Goal: Information Seeking & Learning: Find specific fact

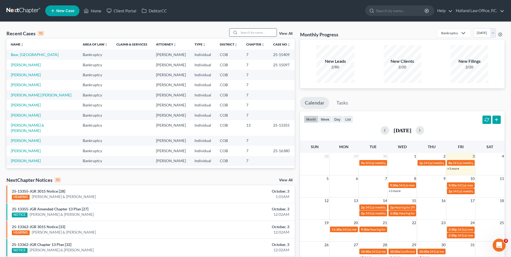
click at [250, 32] on input "search" at bounding box center [258, 33] width 38 height 8
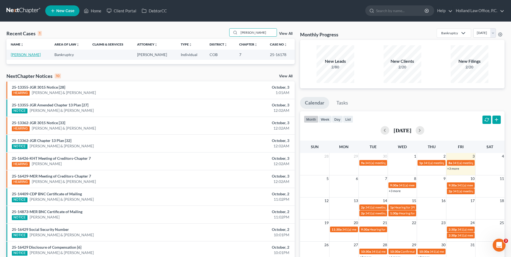
type input "[PERSON_NAME]"
click at [21, 54] on link "[PERSON_NAME]" at bounding box center [26, 54] width 30 height 5
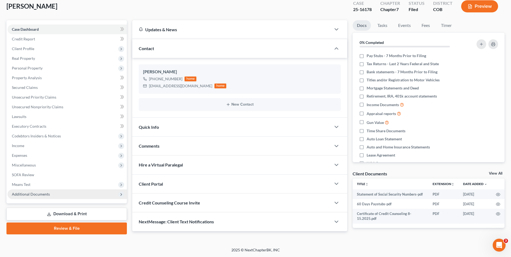
click at [39, 192] on span "Additional Documents" at bounding box center [31, 194] width 38 height 5
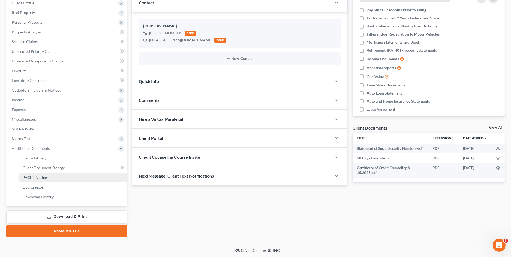
scroll to position [78, 0]
click at [42, 177] on span "PACER Notices" at bounding box center [36, 176] width 26 height 5
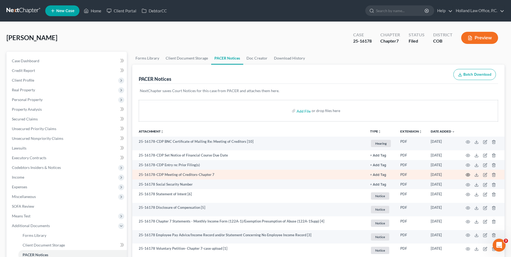
click at [466, 174] on icon "button" at bounding box center [468, 174] width 4 height 3
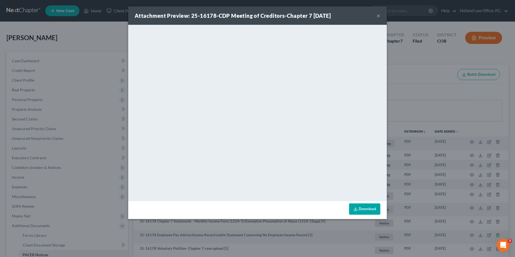
click at [403, 76] on div "Attachment Preview: 25-16178-CDP Meeting of Creditors-Chapter 7 [DATE] × <objec…" at bounding box center [257, 128] width 515 height 257
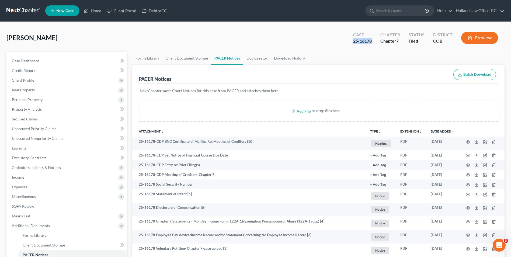
drag, startPoint x: 372, startPoint y: 41, endPoint x: 354, endPoint y: 43, distance: 18.9
click at [354, 43] on div "Case 25-16178" at bounding box center [362, 38] width 27 height 16
copy div "25-16178"
click at [88, 11] on icon at bounding box center [86, 11] width 5 height 6
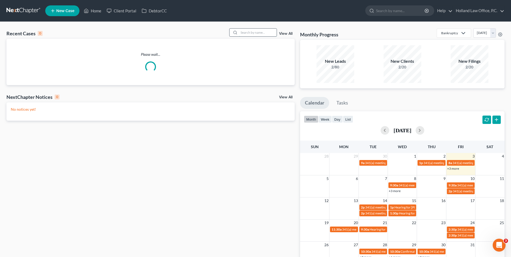
click at [250, 30] on input "search" at bounding box center [258, 33] width 38 height 8
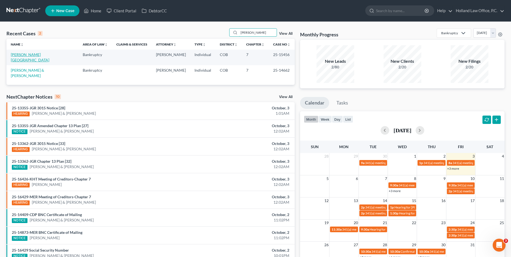
type input "[PERSON_NAME]"
click at [33, 56] on link "[PERSON_NAME][GEOGRAPHIC_DATA]" at bounding box center [30, 57] width 39 height 10
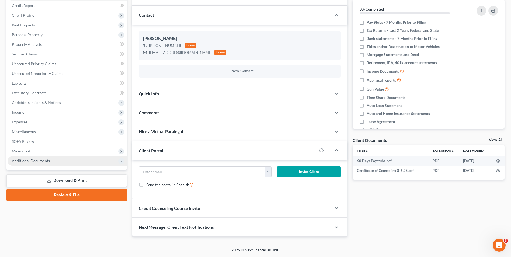
click at [25, 159] on span "Additional Documents" at bounding box center [31, 160] width 38 height 5
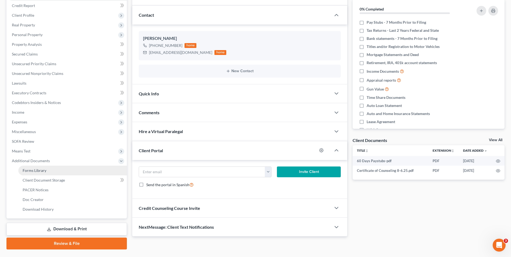
scroll to position [78, 0]
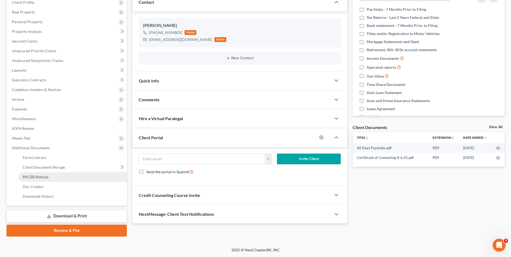
click at [46, 178] on span "PACER Notices" at bounding box center [36, 176] width 26 height 5
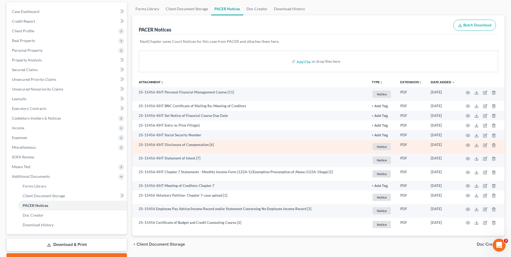
scroll to position [54, 0]
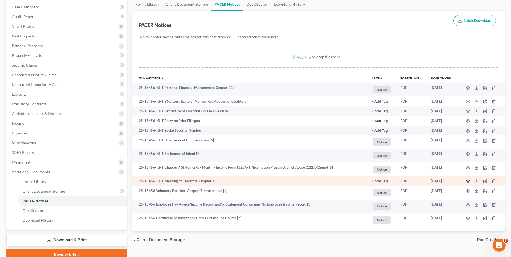
click at [469, 181] on icon "button" at bounding box center [468, 181] width 4 height 4
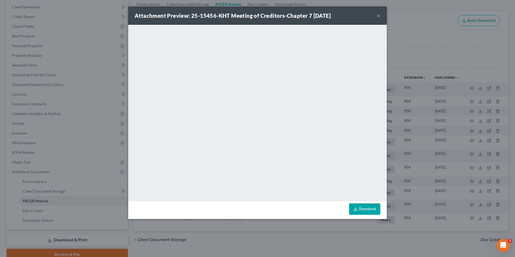
click at [408, 107] on div "Attachment Preview: 25-15456-KHT Meeting of Creditors-Chapter 7 [DATE] × <objec…" at bounding box center [257, 128] width 515 height 257
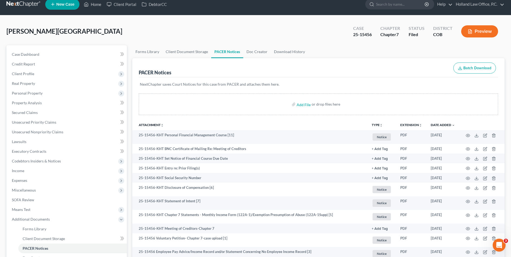
scroll to position [0, 0]
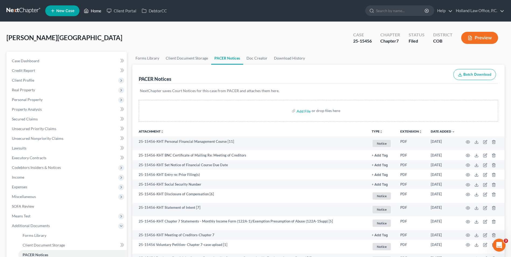
click at [98, 14] on link "Home" at bounding box center [92, 11] width 23 height 10
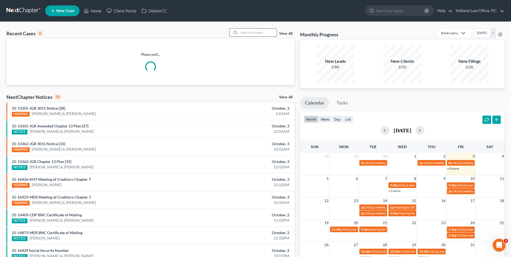
click at [253, 32] on input "search" at bounding box center [258, 33] width 38 height 8
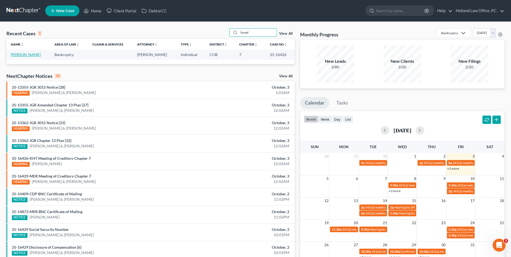
type input "hovel"
click at [25, 56] on link "[PERSON_NAME]" at bounding box center [26, 54] width 30 height 5
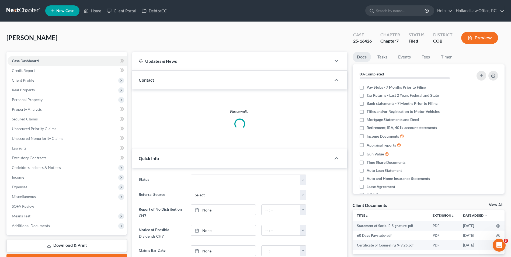
scroll to position [54, 0]
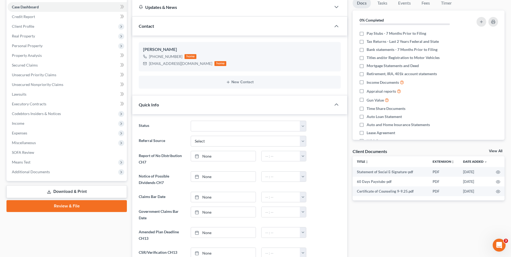
click at [40, 177] on div "Case Dashboard Payments Invoices Payments Payments Credit Report Client Profile…" at bounding box center [66, 89] width 120 height 183
click at [40, 173] on span "Additional Documents" at bounding box center [31, 171] width 38 height 5
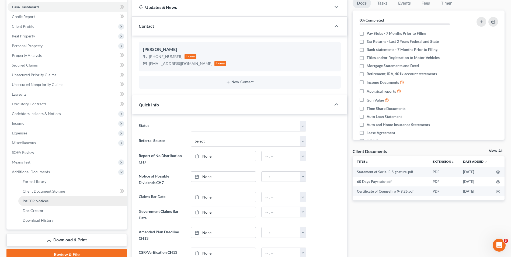
click at [40, 199] on span "PACER Notices" at bounding box center [36, 200] width 26 height 5
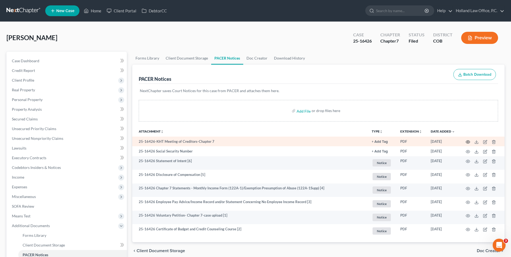
click at [467, 141] on icon "button" at bounding box center [468, 142] width 4 height 4
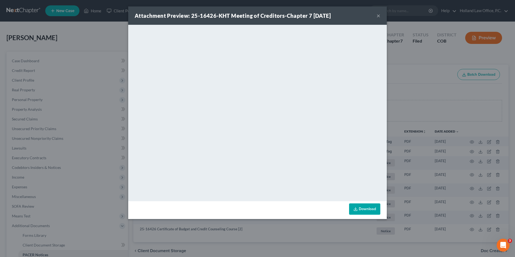
click at [377, 15] on button "×" at bounding box center [378, 15] width 4 height 6
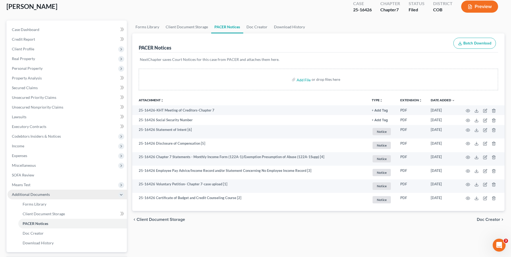
scroll to position [78, 0]
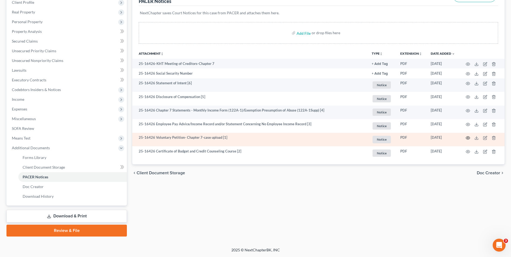
click at [466, 137] on icon "button" at bounding box center [468, 138] width 4 height 4
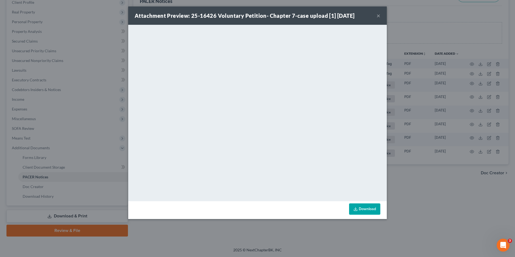
click at [393, 144] on div "Attachment Preview: 25-16426 Voluntary Petition- Chapter 7-case upload [1] [DAT…" at bounding box center [257, 128] width 515 height 257
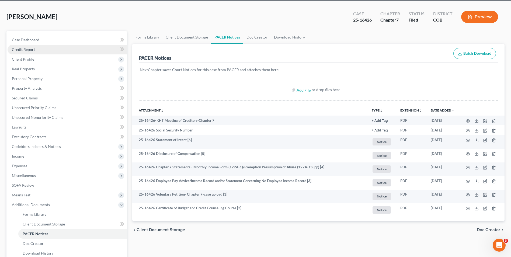
scroll to position [0, 0]
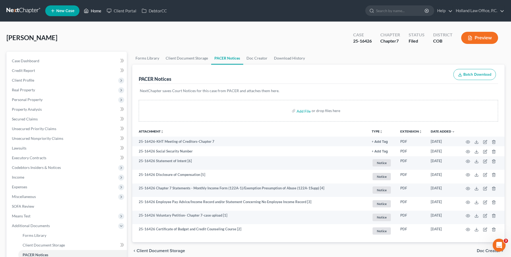
click at [84, 10] on icon at bounding box center [86, 11] width 5 height 6
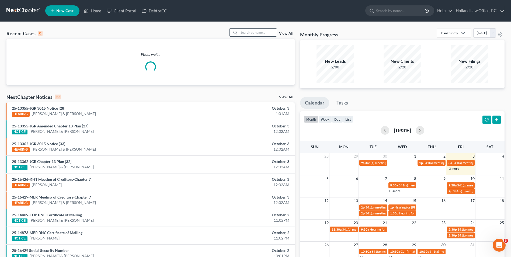
click at [244, 31] on input "search" at bounding box center [258, 33] width 38 height 8
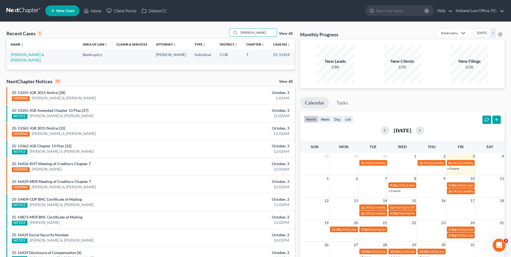
drag, startPoint x: 261, startPoint y: 33, endPoint x: 217, endPoint y: 22, distance: 46.2
click at [222, 29] on div "Recent Cases 1 [PERSON_NAME] View All" at bounding box center [150, 33] width 288 height 11
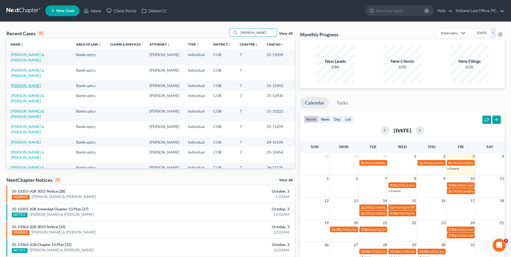
type input "[PERSON_NAME]"
click at [27, 85] on link "[PERSON_NAME]" at bounding box center [26, 85] width 30 height 5
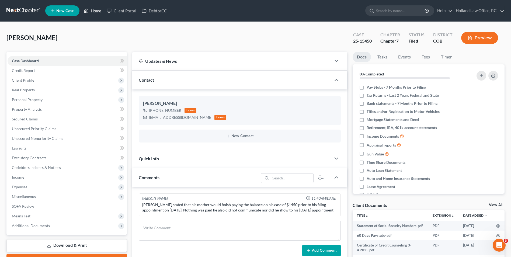
click at [94, 8] on link "Home" at bounding box center [92, 11] width 23 height 10
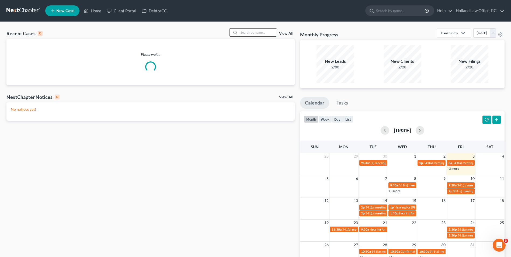
click at [259, 36] on input "search" at bounding box center [258, 33] width 38 height 8
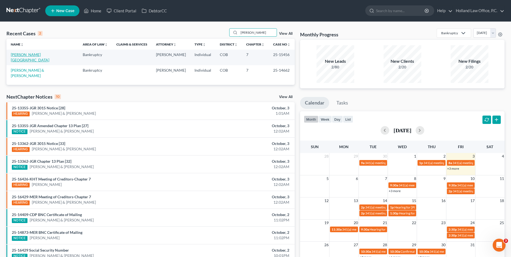
type input "[PERSON_NAME]"
click at [30, 55] on link "[PERSON_NAME][GEOGRAPHIC_DATA]" at bounding box center [30, 57] width 39 height 10
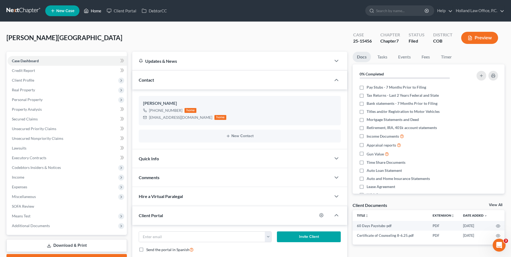
click at [96, 8] on link "Home" at bounding box center [92, 11] width 23 height 10
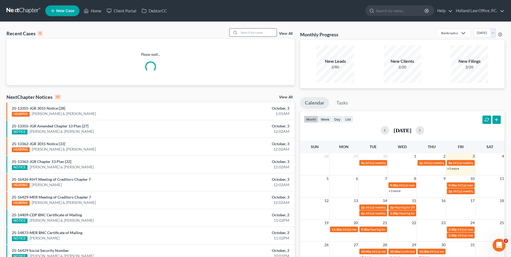
click at [262, 33] on input "search" at bounding box center [258, 33] width 38 height 8
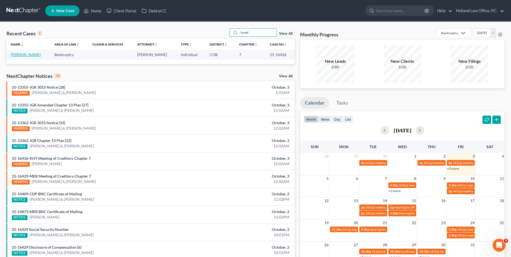
type input "hovel"
click at [24, 56] on link "[PERSON_NAME]" at bounding box center [26, 54] width 30 height 5
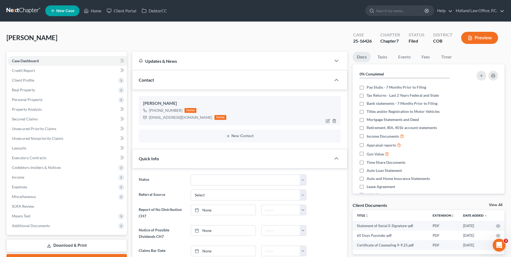
scroll to position [93, 0]
drag, startPoint x: 181, startPoint y: 111, endPoint x: 154, endPoint y: 113, distance: 27.0
click at [154, 113] on div "[PHONE_NUMBER] home" at bounding box center [184, 110] width 83 height 7
drag, startPoint x: 154, startPoint y: 113, endPoint x: 169, endPoint y: 111, distance: 15.4
copy div "[PHONE_NUMBER]"
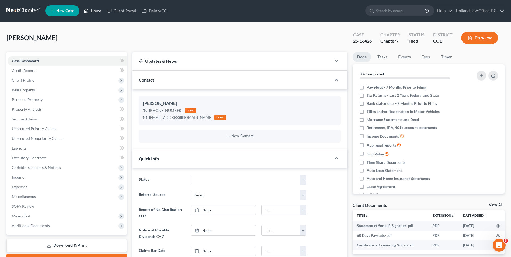
click at [98, 11] on link "Home" at bounding box center [92, 11] width 23 height 10
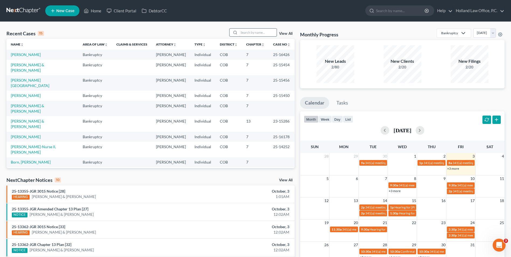
click at [254, 31] on input "search" at bounding box center [258, 33] width 38 height 8
click at [253, 31] on input "search" at bounding box center [258, 33] width 38 height 8
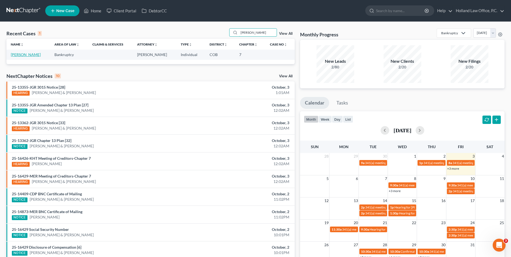
type input "[PERSON_NAME]"
click at [23, 56] on link "[PERSON_NAME]" at bounding box center [26, 54] width 30 height 5
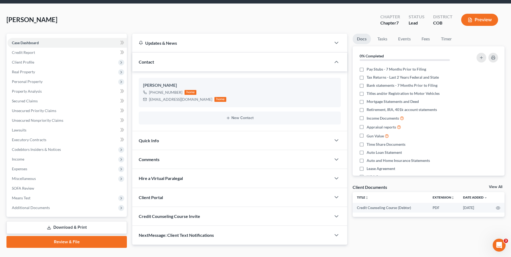
scroll to position [27, 0]
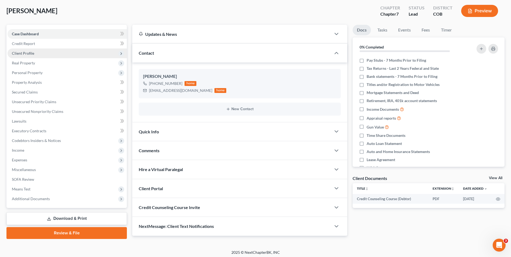
click at [36, 51] on span "Client Profile" at bounding box center [67, 53] width 119 height 10
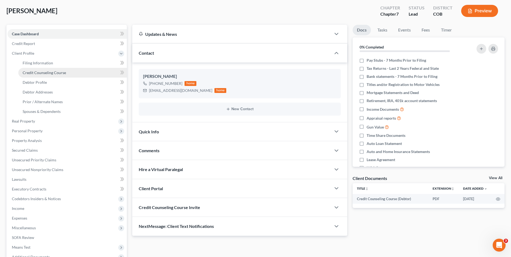
click at [40, 69] on link "Credit Counseling Course" at bounding box center [72, 73] width 109 height 10
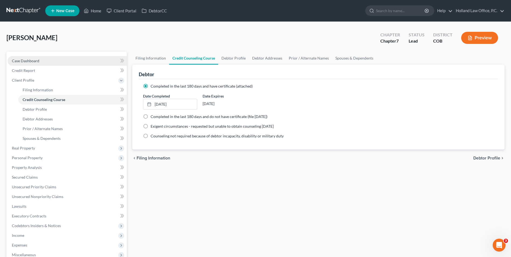
click at [45, 60] on link "Case Dashboard" at bounding box center [67, 61] width 119 height 10
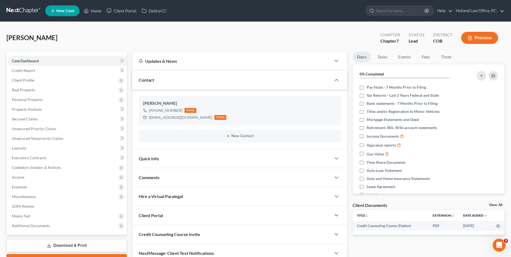
drag, startPoint x: 234, startPoint y: 98, endPoint x: 212, endPoint y: 58, distance: 45.4
click at [215, 40] on div "[PERSON_NAME] Upgraded Chapter Chapter 7 Status Lead District COB Preview" at bounding box center [255, 39] width 498 height 23
drag, startPoint x: 193, startPoint y: 118, endPoint x: 148, endPoint y: 118, distance: 45.8
click at [148, 118] on div "[EMAIL_ADDRESS][DOMAIN_NAME] home" at bounding box center [184, 117] width 83 height 7
drag, startPoint x: 150, startPoint y: 119, endPoint x: 164, endPoint y: 118, distance: 14.0
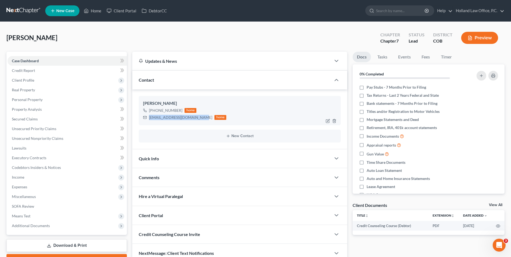
copy div "[EMAIL_ADDRESS][DOMAIN_NAME]"
click at [91, 10] on link "Home" at bounding box center [92, 11] width 23 height 10
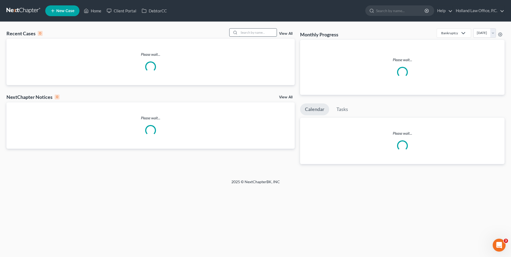
click at [253, 33] on input "search" at bounding box center [258, 33] width 38 height 8
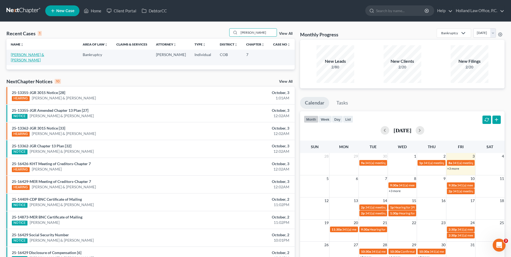
type input "[PERSON_NAME]"
click at [36, 55] on link "[PERSON_NAME] & [PERSON_NAME]" at bounding box center [27, 57] width 33 height 10
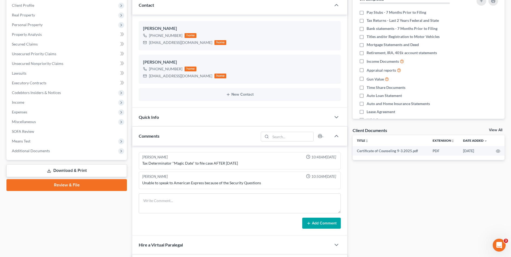
scroll to position [81, 0]
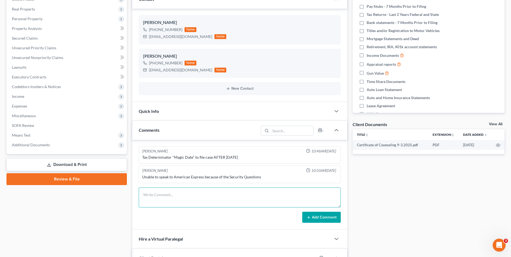
click at [168, 199] on textarea at bounding box center [240, 197] width 202 height 20
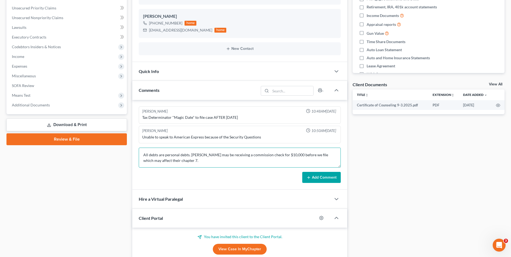
scroll to position [135, 0]
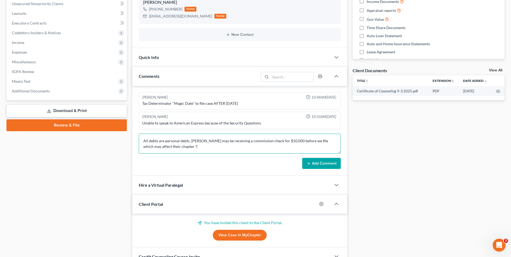
type textarea "All debts are personal debts. [PERSON_NAME] may be receiving a commission check…"
drag, startPoint x: 317, startPoint y: 163, endPoint x: 289, endPoint y: 149, distance: 31.1
click at [317, 163] on button "Add Comment" at bounding box center [321, 163] width 39 height 11
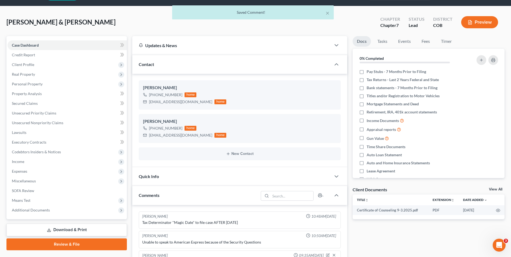
scroll to position [0, 0]
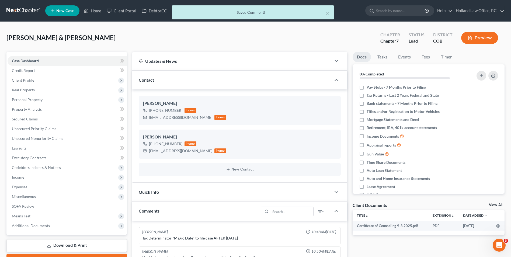
click at [99, 12] on div "× Saved Comment!" at bounding box center [252, 13] width 511 height 17
click at [98, 10] on div "× Saved Comment!" at bounding box center [252, 13] width 511 height 17
click at [96, 12] on div "× Saved Comment!" at bounding box center [252, 13] width 511 height 17
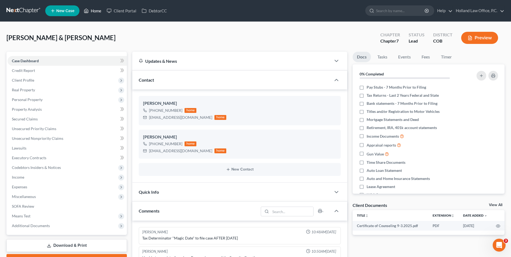
click at [88, 10] on icon at bounding box center [86, 11] width 5 height 6
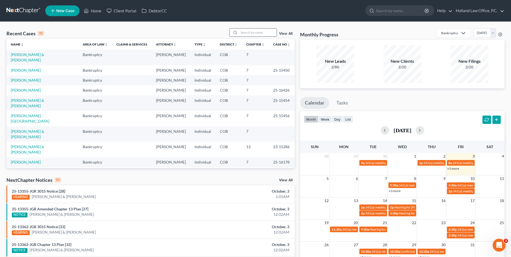
click at [256, 30] on input "search" at bounding box center [258, 33] width 38 height 8
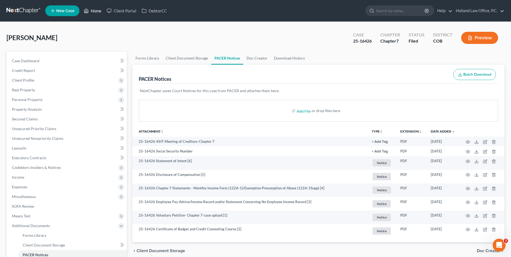
click at [91, 10] on link "Home" at bounding box center [92, 11] width 23 height 10
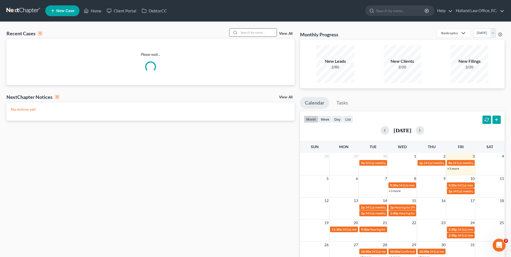
click at [261, 32] on input "search" at bounding box center [258, 33] width 38 height 8
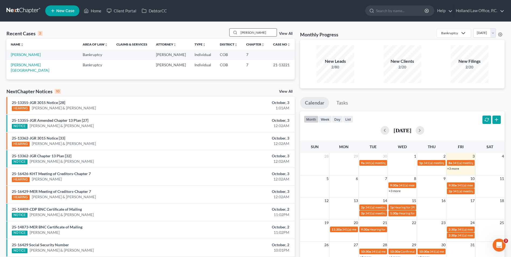
type input "[PERSON_NAME]"
